Goal: Task Accomplishment & Management: Manage account settings

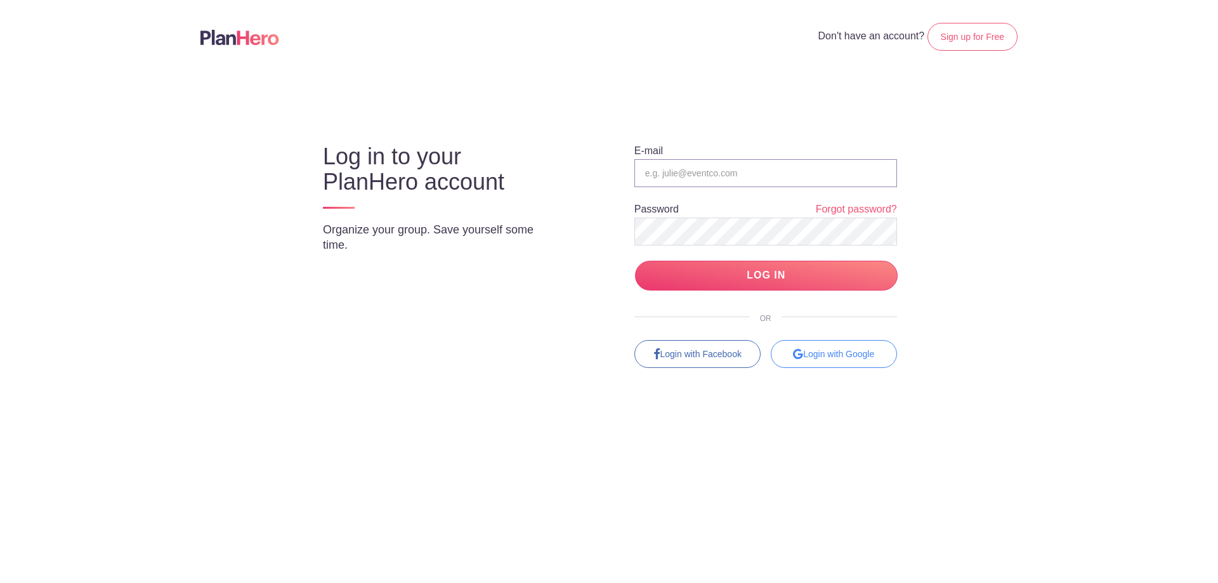
click at [716, 180] on input "email" at bounding box center [765, 173] width 263 height 28
click at [678, 166] on input "email" at bounding box center [765, 173] width 263 height 28
type input "[EMAIL_ADDRESS][DOMAIN_NAME]"
click at [705, 281] on input "LOG IN" at bounding box center [766, 276] width 263 height 30
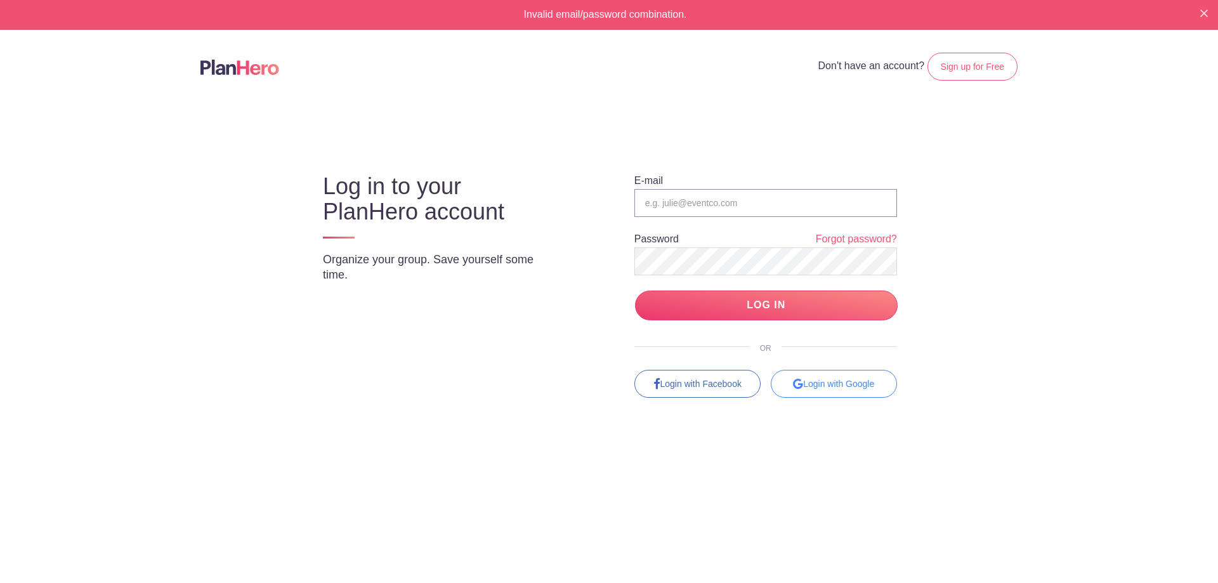
click at [676, 210] on input "email" at bounding box center [765, 203] width 263 height 28
type input "[EMAIL_ADDRESS][DOMAIN_NAME]"
click at [697, 310] on input "LOG IN" at bounding box center [766, 306] width 263 height 30
click at [693, 199] on input "email" at bounding box center [765, 203] width 263 height 28
type input "[EMAIL_ADDRESS][DOMAIN_NAME]"
